Goal: Information Seeking & Learning: Learn about a topic

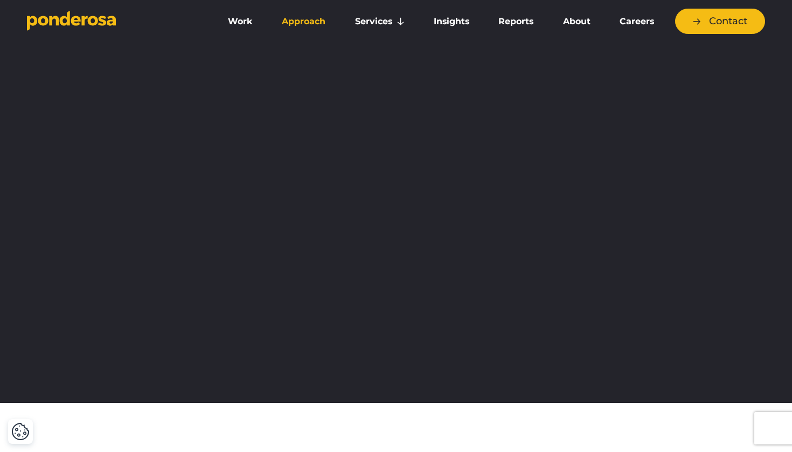
click at [279, 26] on link "Approach" at bounding box center [303, 21] width 68 height 23
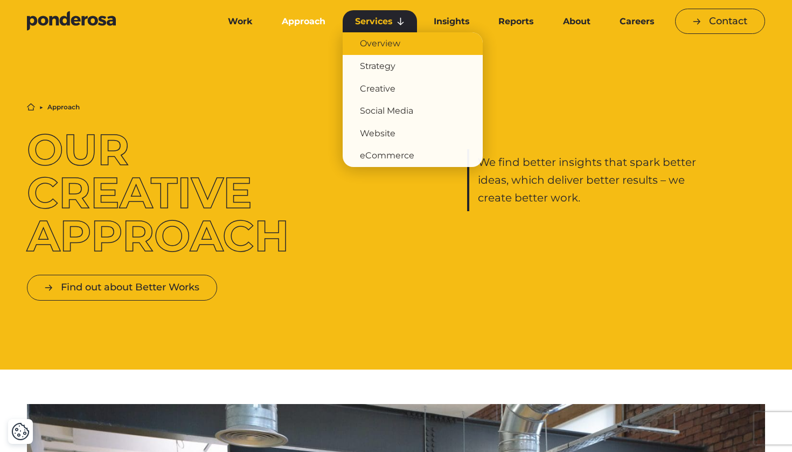
click at [389, 48] on link "Overview" at bounding box center [413, 43] width 140 height 23
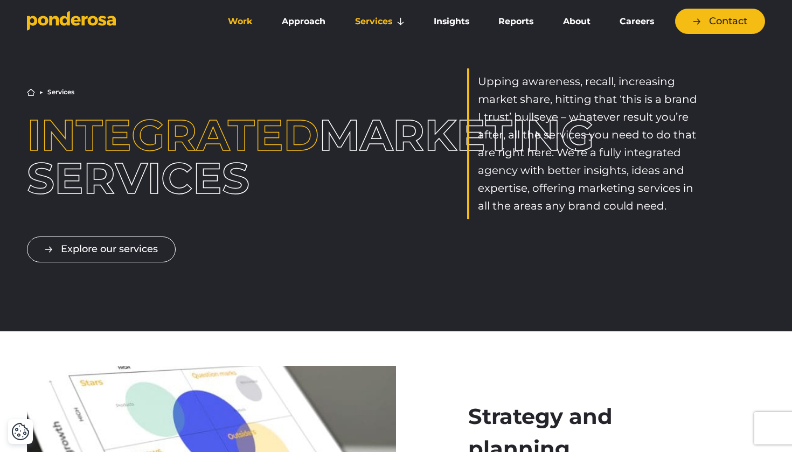
click at [244, 24] on link "Work" at bounding box center [241, 21] width 50 height 23
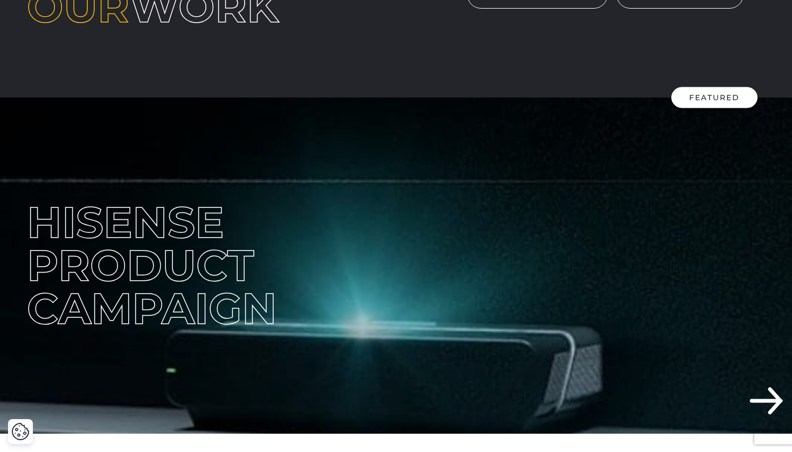
scroll to position [146, 0]
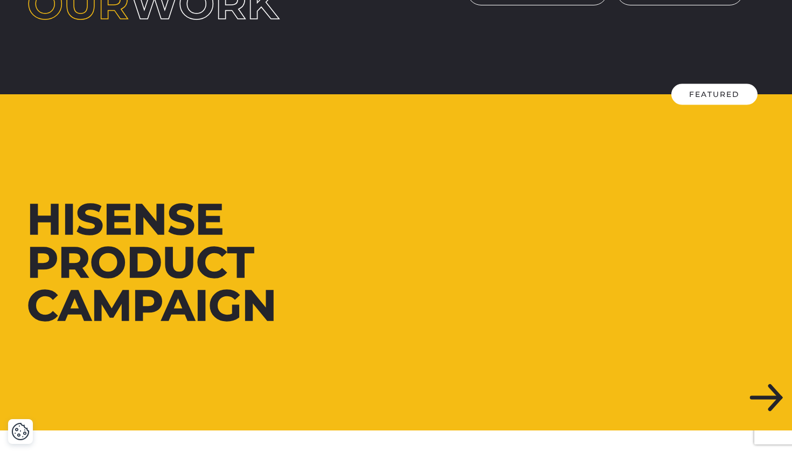
click at [337, 278] on div "Hisense Product Campaign" at bounding box center [207, 262] width 361 height 129
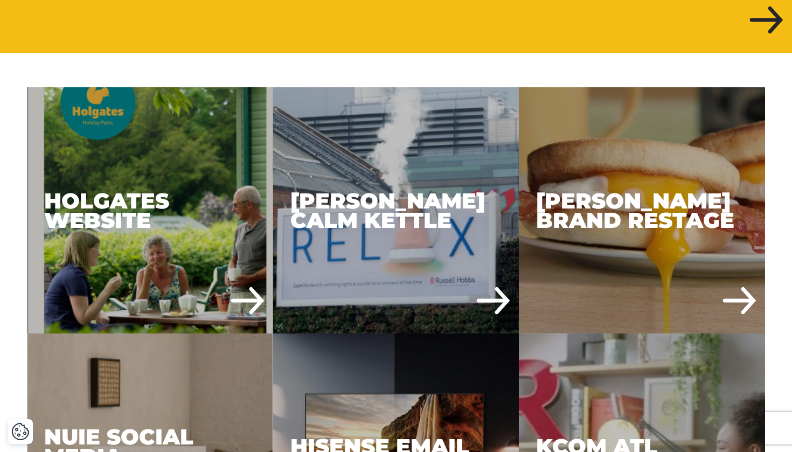
scroll to position [528, 0]
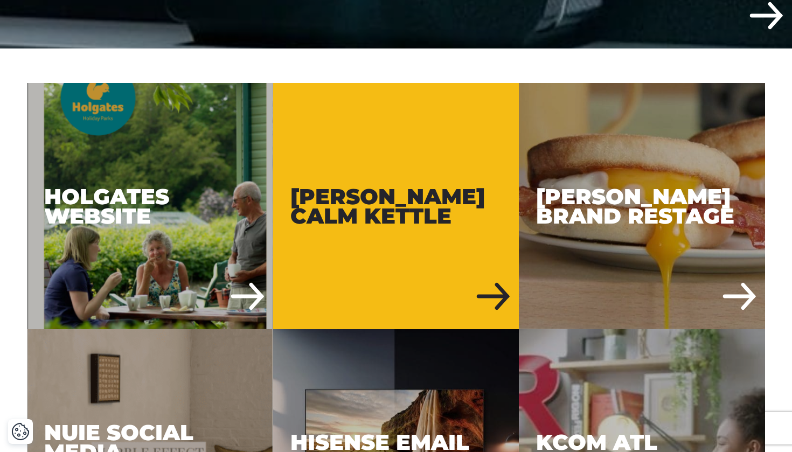
click at [439, 287] on div "Russell Hobbs Calm Kettle" at bounding box center [396, 206] width 246 height 246
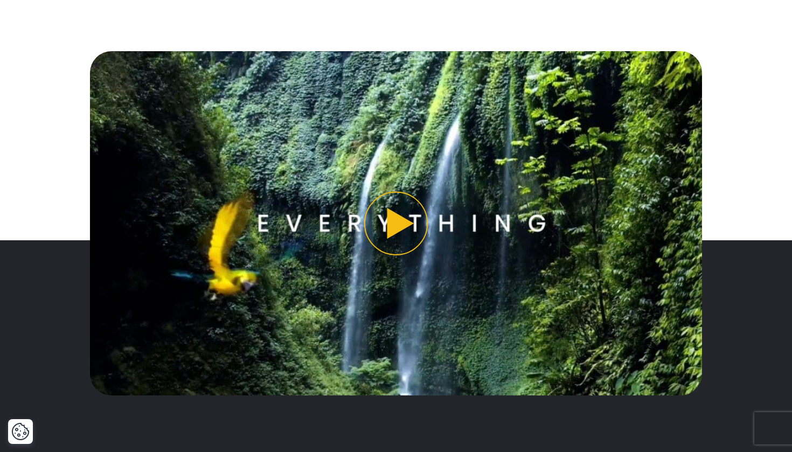
scroll to position [863, 0]
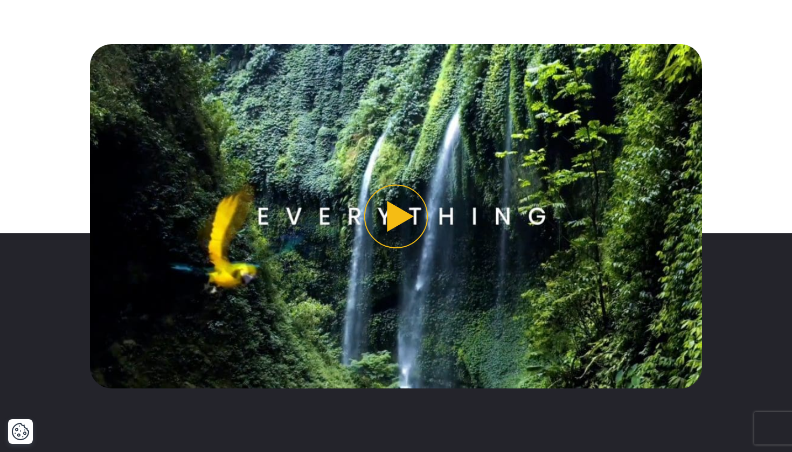
click at [390, 219] on button "Play video" at bounding box center [396, 216] width 613 height 344
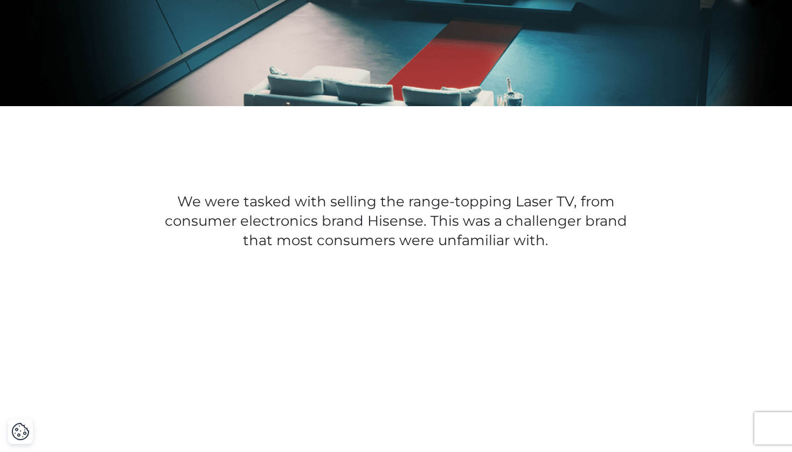
scroll to position [399, 0]
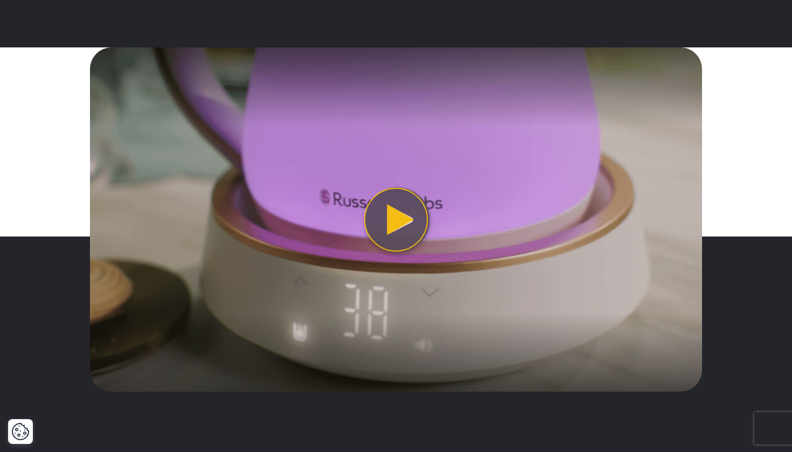
scroll to position [1284, 0]
click at [395, 238] on button "Play video" at bounding box center [396, 219] width 613 height 344
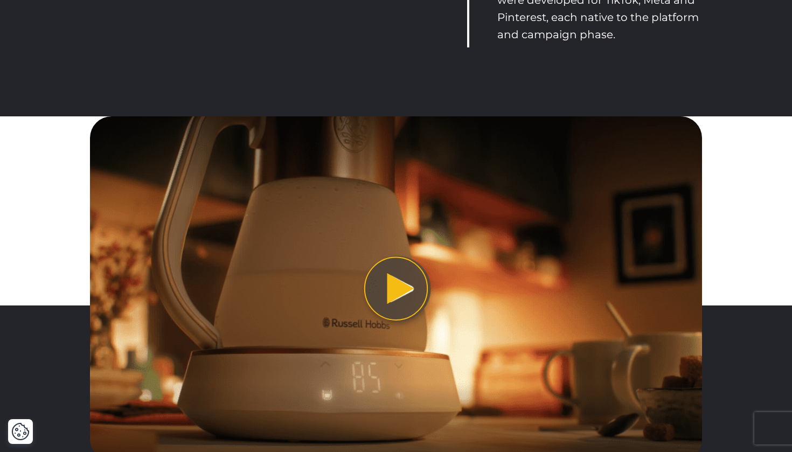
scroll to position [2282, 0]
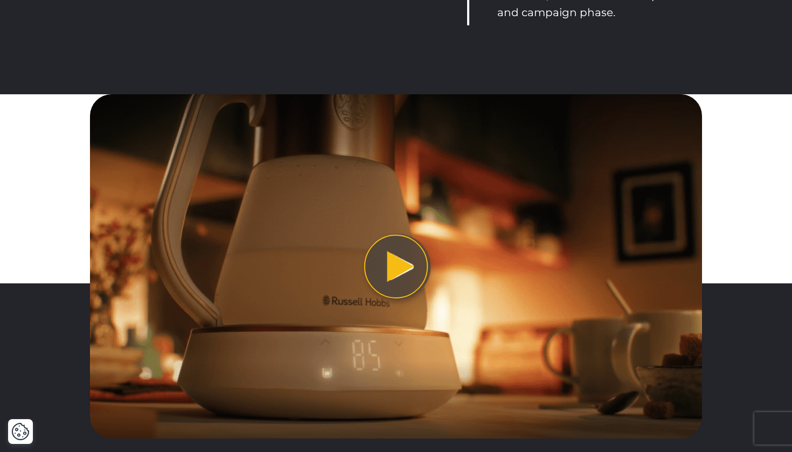
click at [395, 281] on button "Play video" at bounding box center [396, 266] width 613 height 344
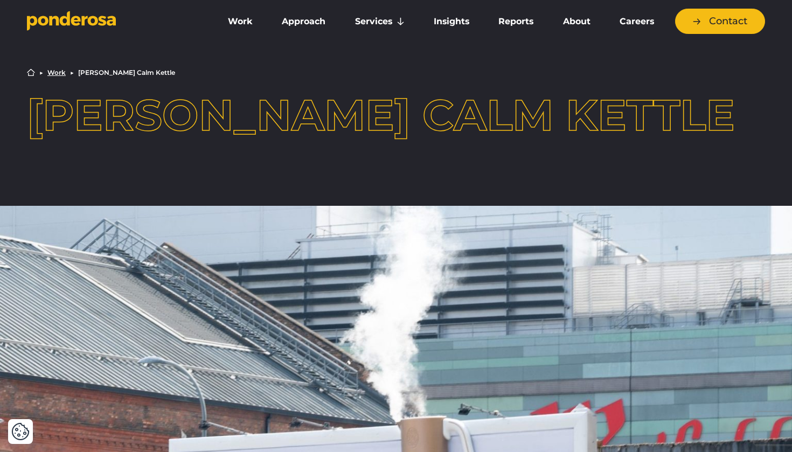
scroll to position [0, 0]
